Goal: Download file/media

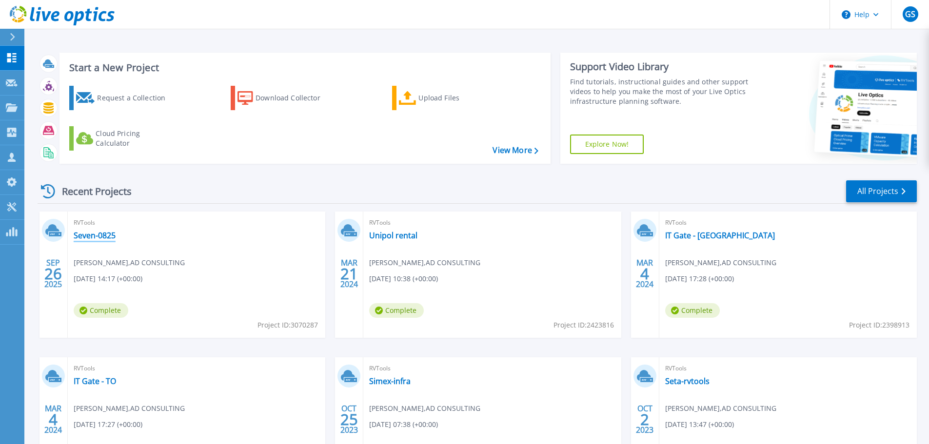
click at [102, 235] on link "Seven-0825" at bounding box center [95, 236] width 42 height 10
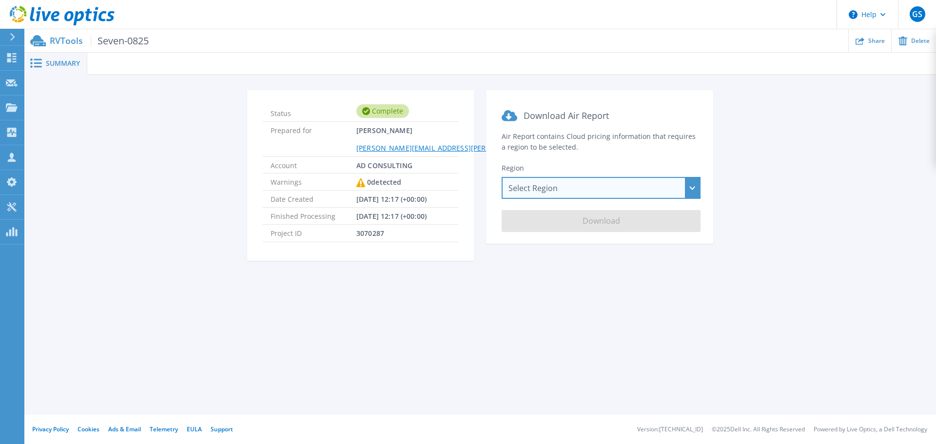
click at [579, 186] on div "Select Region [GEOGRAPHIC_DATA] ([GEOGRAPHIC_DATA]) [GEOGRAPHIC_DATA] ([GEOGRAP…" at bounding box center [601, 188] width 199 height 22
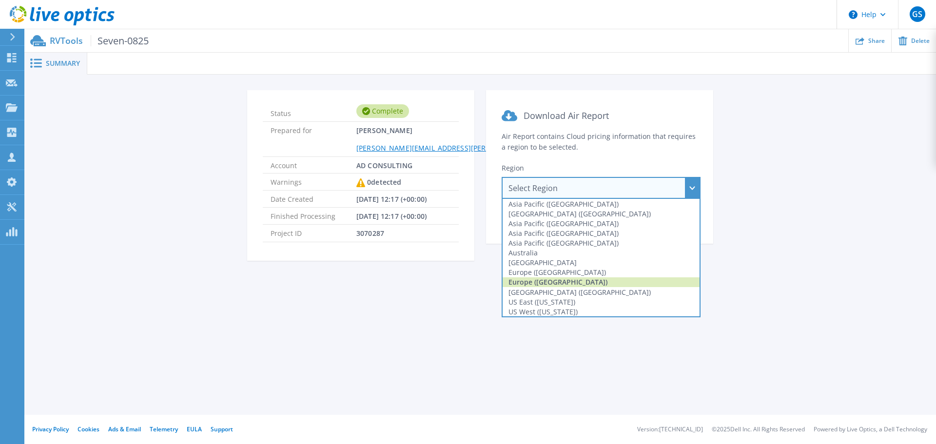
click at [553, 280] on div "Europe ([GEOGRAPHIC_DATA])" at bounding box center [601, 282] width 197 height 10
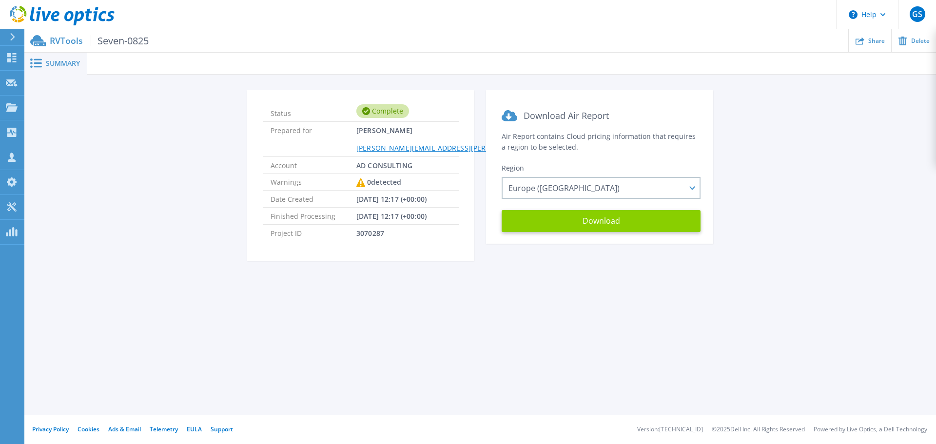
click at [573, 219] on button "Download" at bounding box center [601, 221] width 199 height 22
